Goal: Task Accomplishment & Management: Use online tool/utility

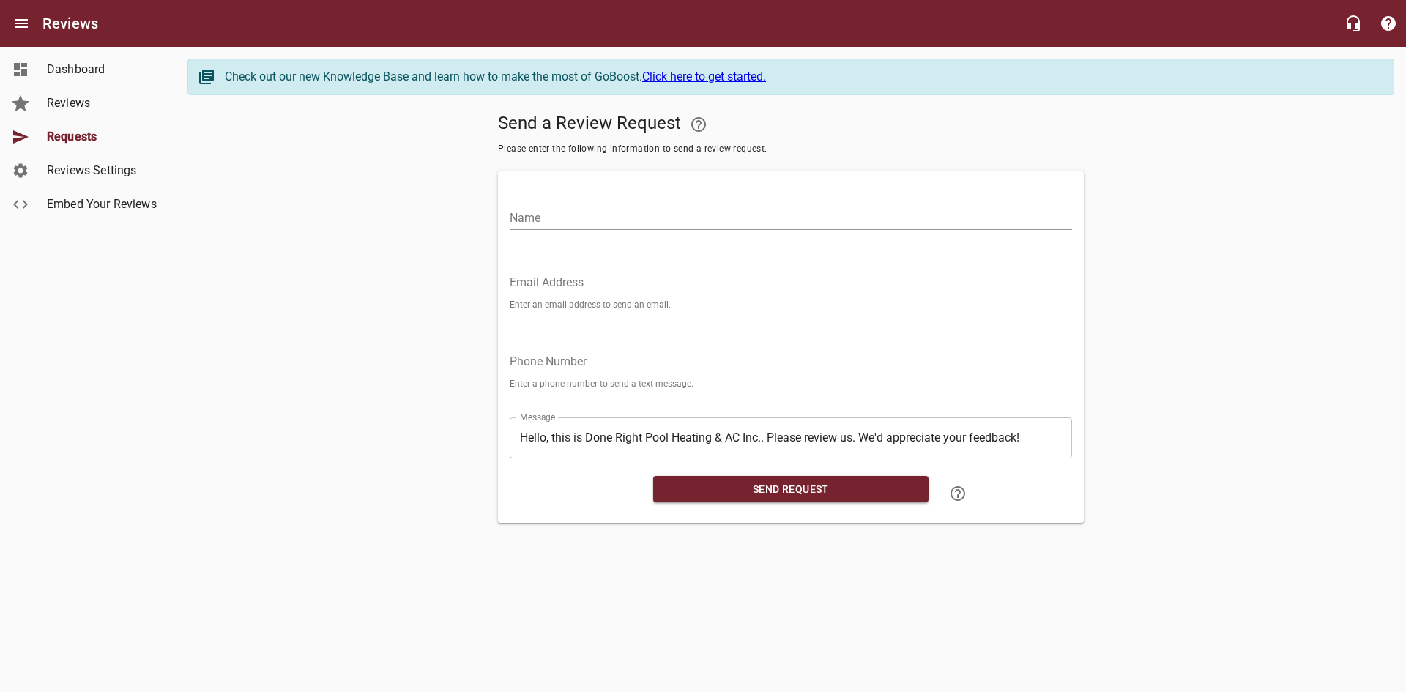
click at [571, 286] on input "Email Address" at bounding box center [791, 282] width 562 height 23
paste input "[EMAIL_ADDRESS][DOMAIN_NAME]"
type input "[EMAIL_ADDRESS][DOMAIN_NAME]"
click at [577, 223] on input "Name" at bounding box center [791, 217] width 562 height 23
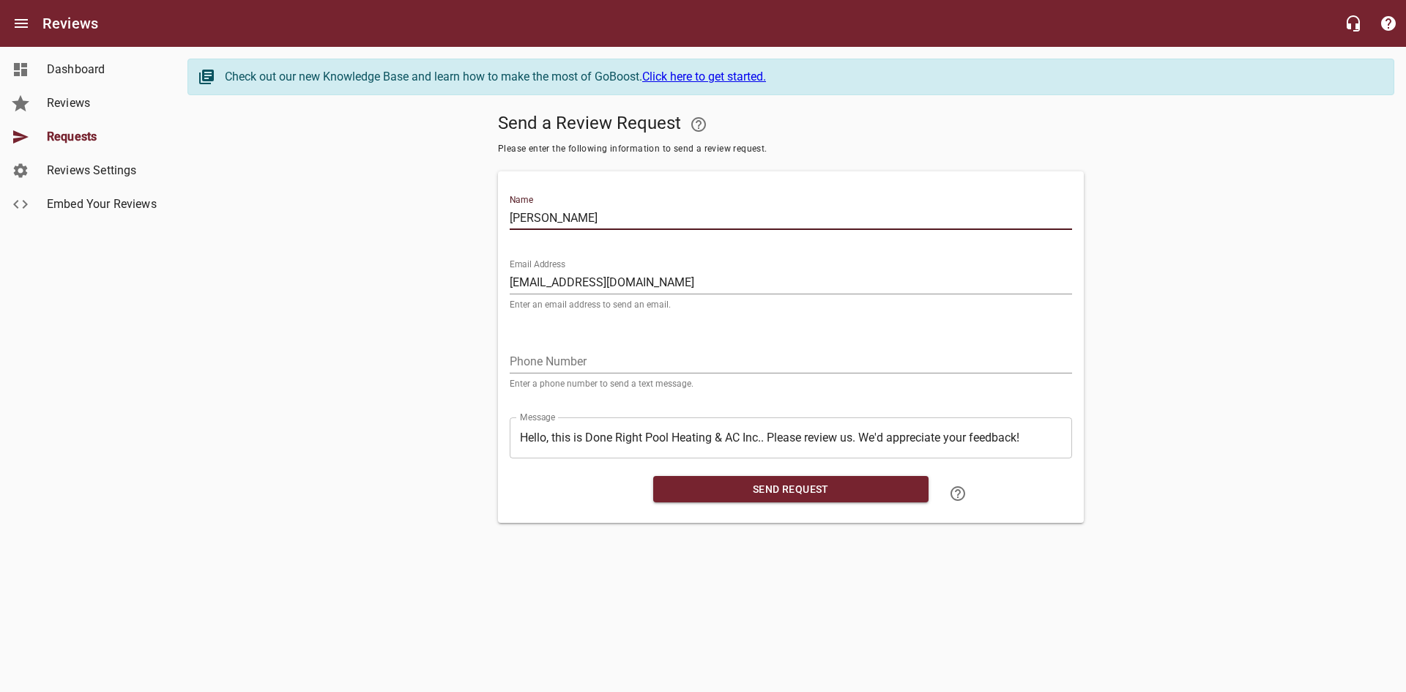
type input "[PERSON_NAME]"
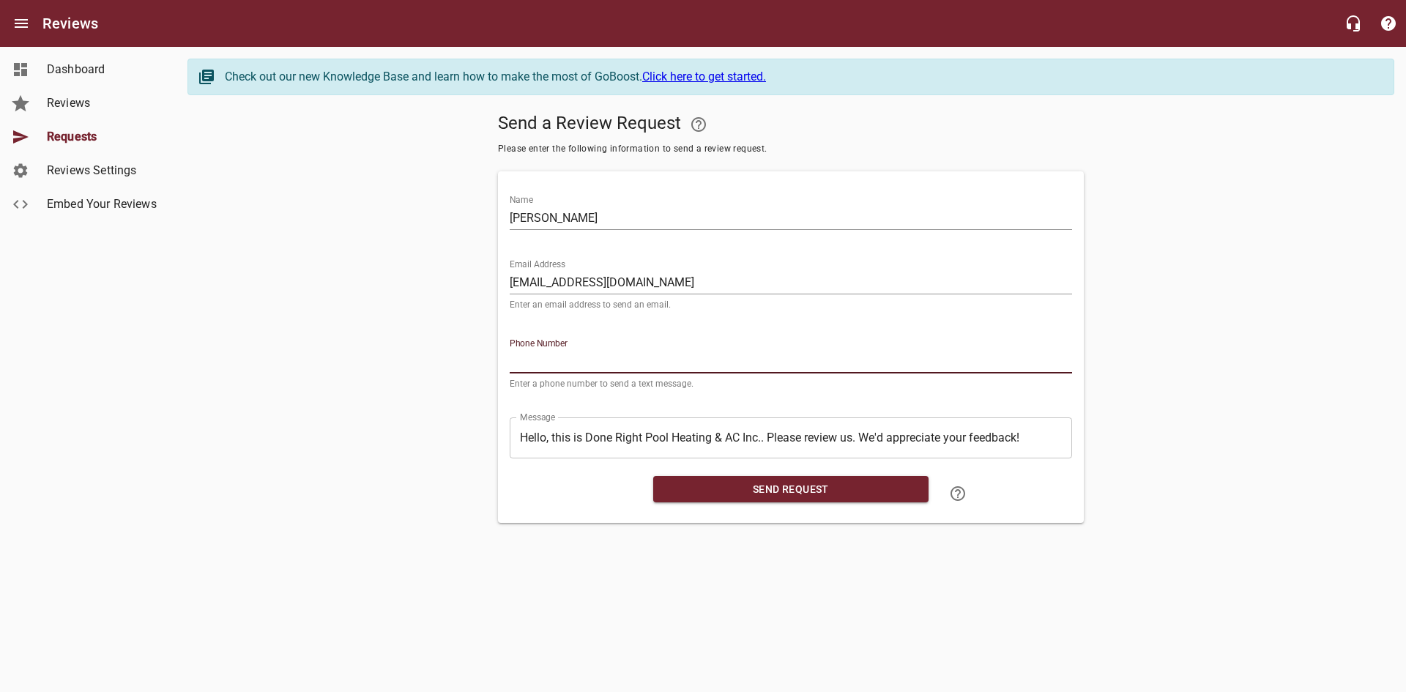
click at [600, 359] on input "tel" at bounding box center [791, 361] width 562 height 23
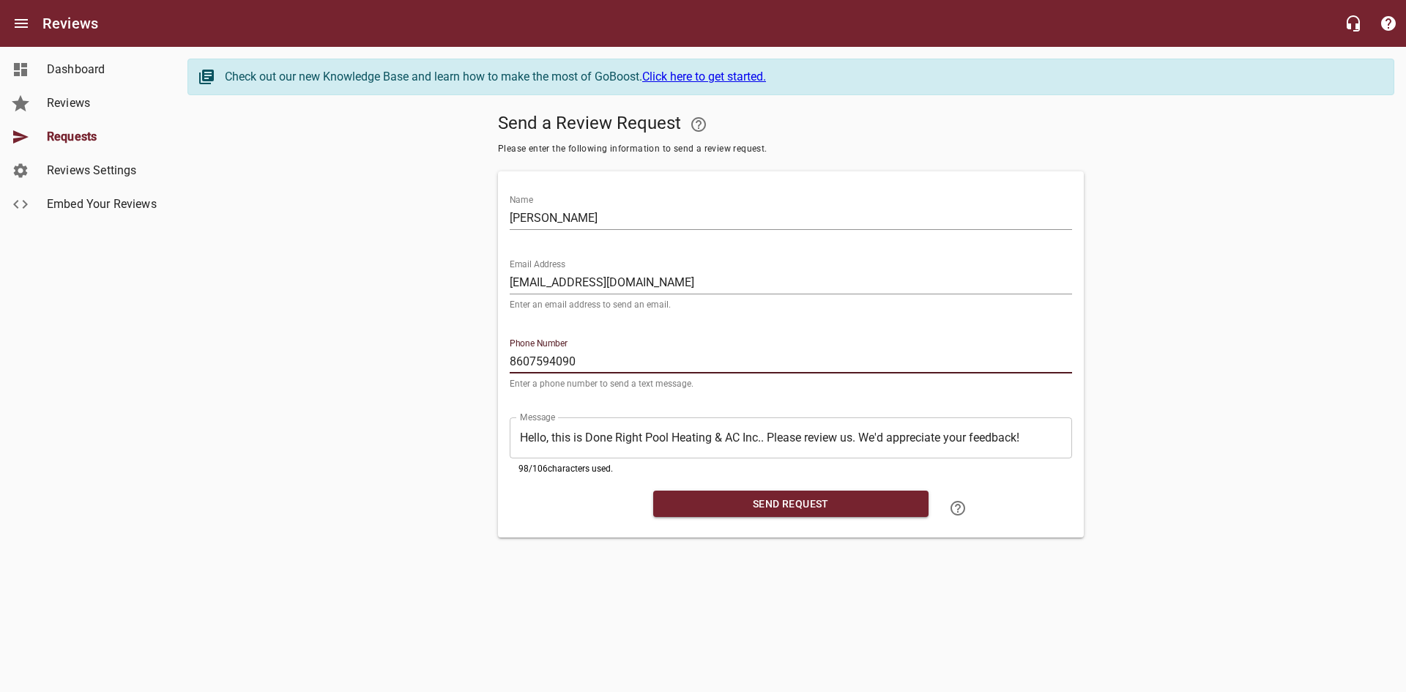
type input "8607594090"
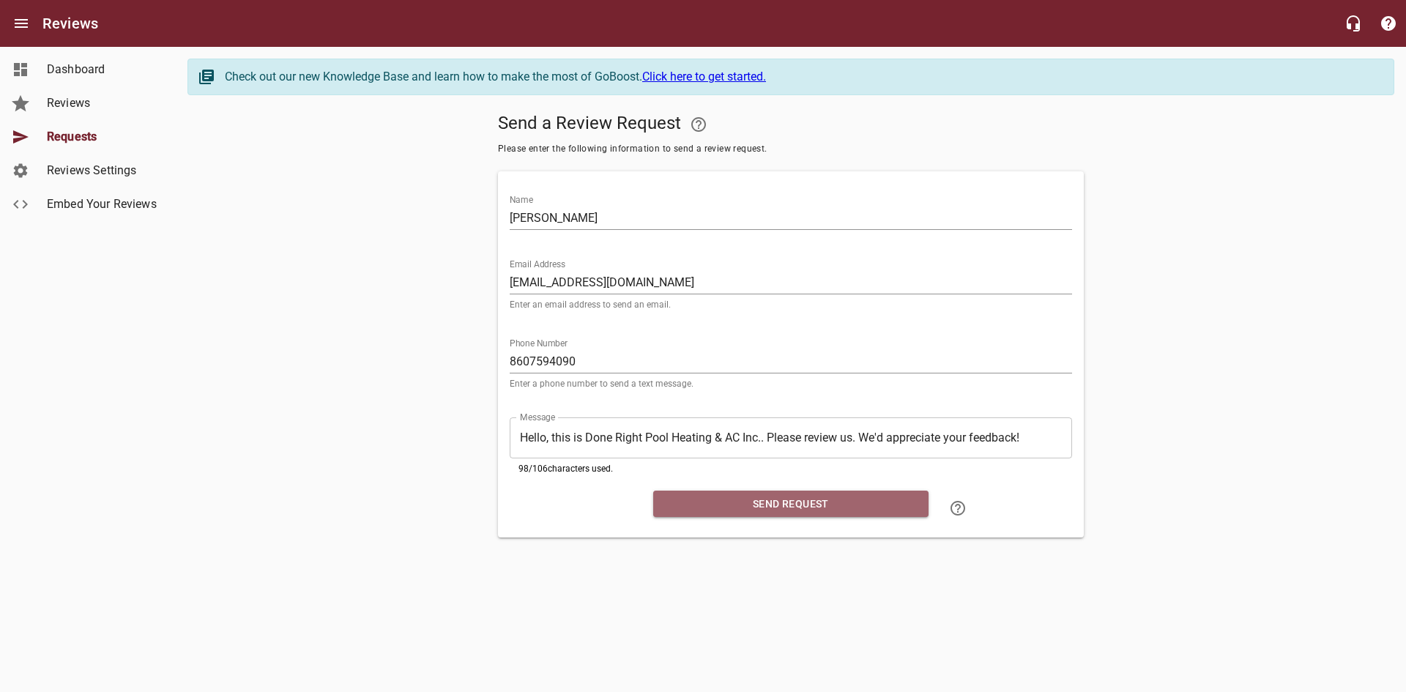
click at [745, 505] on span "Send Request" at bounding box center [791, 504] width 252 height 18
